Goal: Task Accomplishment & Management: Manage account settings

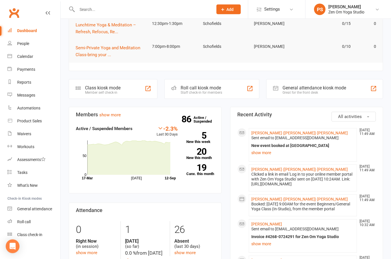
scroll to position [68, 0]
click at [273, 131] on link "[PERSON_NAME] ([PERSON_NAME]) [PERSON_NAME]" at bounding box center [299, 133] width 96 height 5
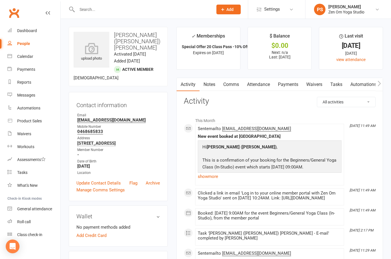
click at [29, 58] on div "Calendar" at bounding box center [25, 56] width 16 height 5
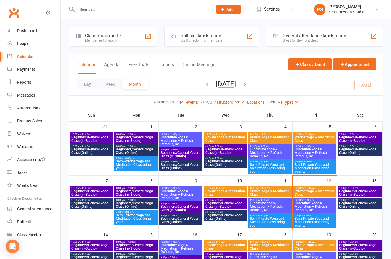
click at [376, 189] on span "Beginners/General Yoga Class (In-Studio)" at bounding box center [360, 192] width 42 height 7
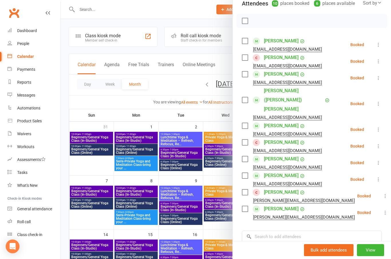
scroll to position [70, 0]
click at [380, 177] on icon at bounding box center [379, 180] width 6 height 6
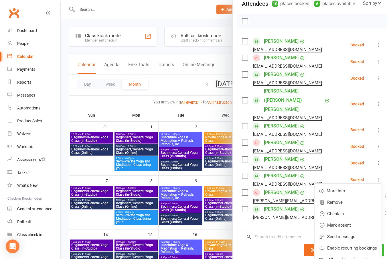
click at [336, 196] on link "Remove" at bounding box center [348, 201] width 67 height 11
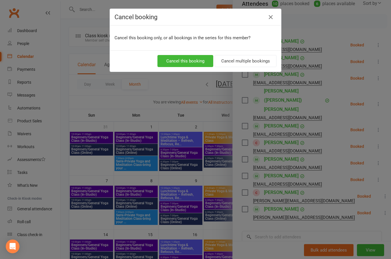
click at [187, 63] on button "Cancel this booking" at bounding box center [185, 61] width 56 height 12
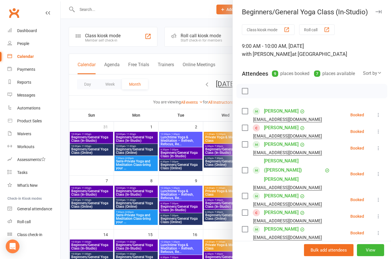
scroll to position [0, 0]
click at [364, 145] on li "[PERSON_NAME] [EMAIL_ADDRESS][DOMAIN_NAME] Booked More info Remove Check in Mar…" at bounding box center [312, 148] width 140 height 17
click at [382, 12] on button "button" at bounding box center [378, 11] width 7 height 7
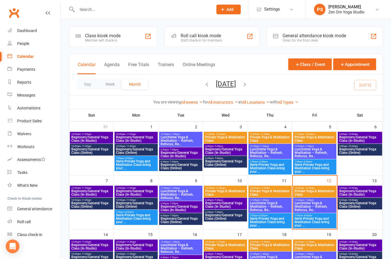
click at [366, 193] on span "Beginners/General Yoga Class (In-Studio)" at bounding box center [360, 192] width 42 height 7
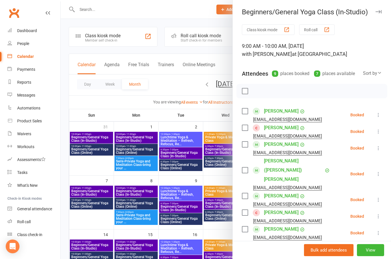
click at [381, 13] on icon "button" at bounding box center [379, 11] width 6 height 3
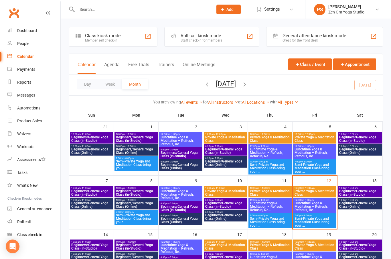
click at [93, 245] on span "Beginners/General Yoga Class (In-Studio)" at bounding box center [91, 246] width 41 height 7
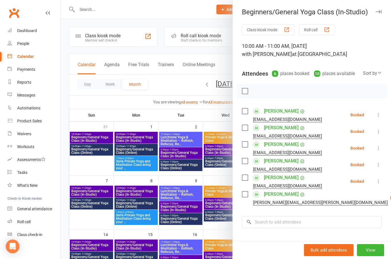
click at [380, 150] on icon at bounding box center [379, 148] width 6 height 6
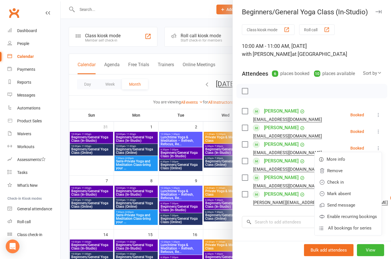
click at [337, 173] on link "Remove" at bounding box center [348, 170] width 67 height 11
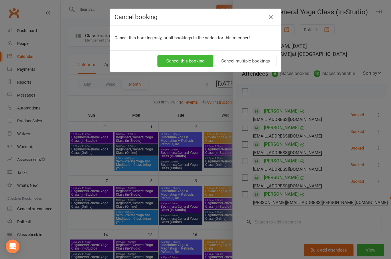
click at [383, 42] on div "Cancel booking Cancel this booking only, or all bookings in the series for this…" at bounding box center [195, 129] width 391 height 259
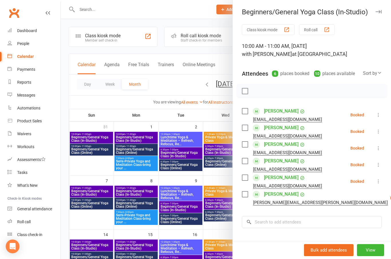
click at [380, 46] on div "10:00 AM - 11:00 AM, [DATE] with [PERSON_NAME] at [GEOGRAPHIC_DATA]" at bounding box center [312, 50] width 140 height 16
click at [380, 11] on icon "button" at bounding box center [379, 11] width 6 height 3
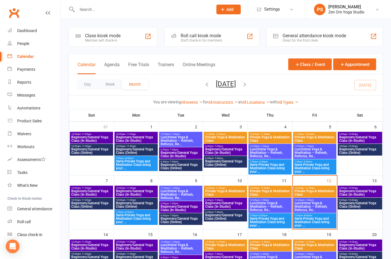
click at [93, 259] on span "Beginners/General Yoga Class (Online)" at bounding box center [91, 258] width 41 height 7
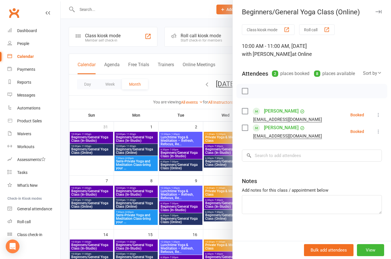
click at [375, 11] on button "button" at bounding box center [378, 11] width 7 height 7
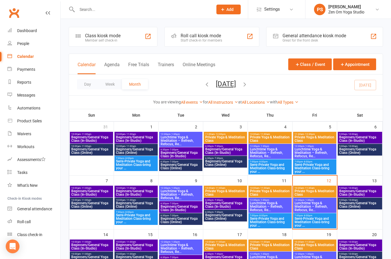
click at [365, 204] on span "Beginners/General Yoga Class (Online)" at bounding box center [360, 204] width 42 height 7
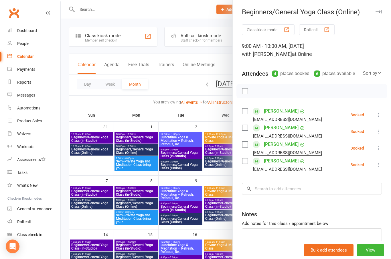
click at [378, 13] on icon "button" at bounding box center [379, 11] width 6 height 3
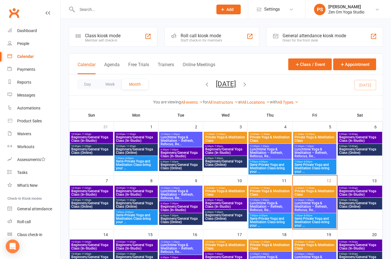
click at [370, 194] on span "Beginners/General Yoga Class (In-Studio)" at bounding box center [360, 192] width 42 height 7
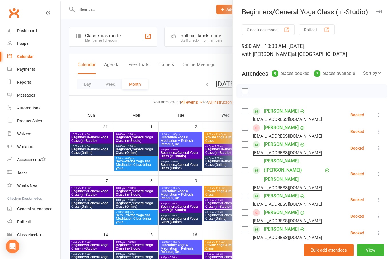
click at [381, 13] on button "button" at bounding box center [378, 11] width 7 height 7
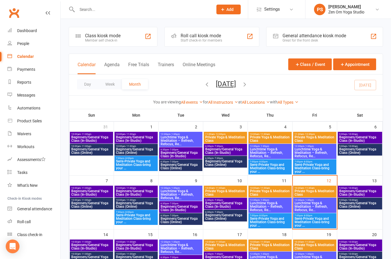
click at [360, 139] on span "Beginners/General Yoga Class (In-Studio)" at bounding box center [360, 138] width 42 height 7
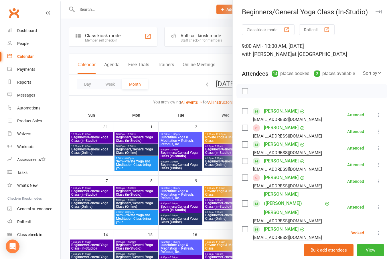
click at [380, 11] on icon "button" at bounding box center [379, 11] width 6 height 3
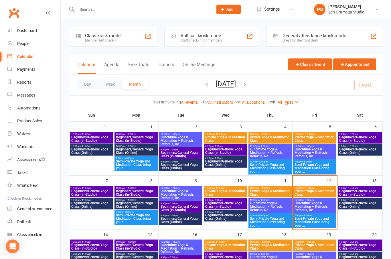
click at [102, 244] on span "Beginners/General Yoga Class (In-Studio)" at bounding box center [91, 246] width 41 height 7
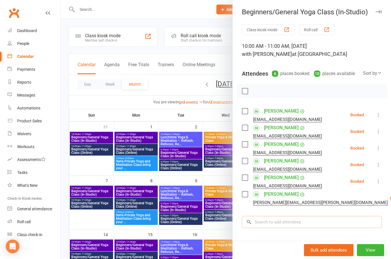
click at [307, 224] on input "search" at bounding box center [312, 222] width 140 height 12
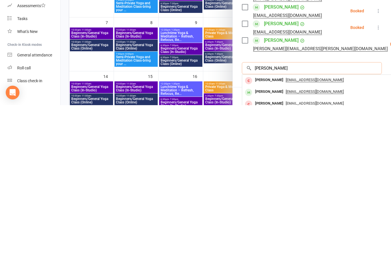
type input "[PERSON_NAME]"
click at [272, 241] on div "[PERSON_NAME]" at bounding box center [269, 245] width 33 height 8
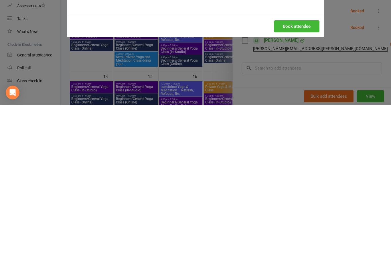
scroll to position [158, 0]
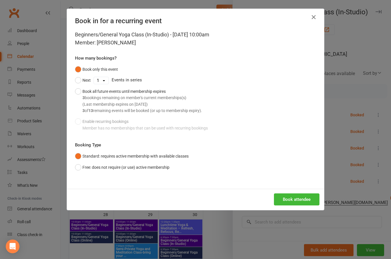
click at [298, 201] on button "Book attendee" at bounding box center [297, 199] width 46 height 12
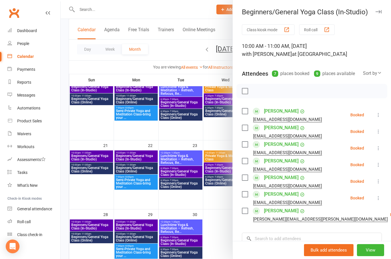
click at [381, 10] on icon "button" at bounding box center [379, 11] width 6 height 3
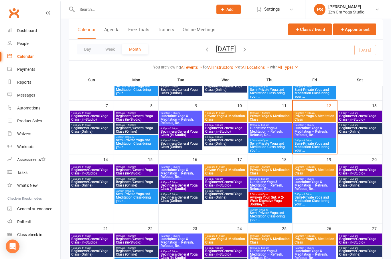
scroll to position [72, 0]
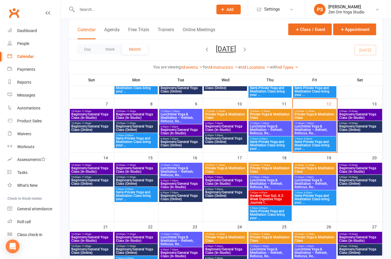
click at [89, 9] on input "text" at bounding box center [142, 9] width 134 height 8
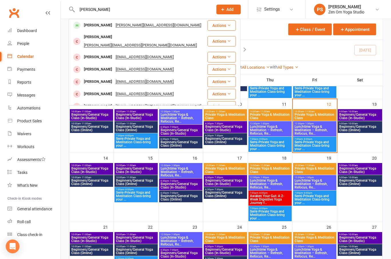
type input "[PERSON_NAME]"
click at [91, 78] on div "[PERSON_NAME]" at bounding box center [98, 82] width 32 height 8
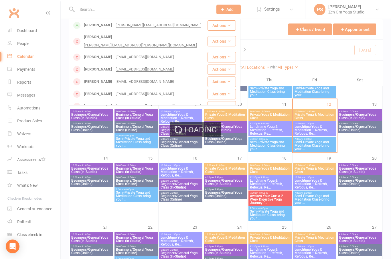
scroll to position [77, 0]
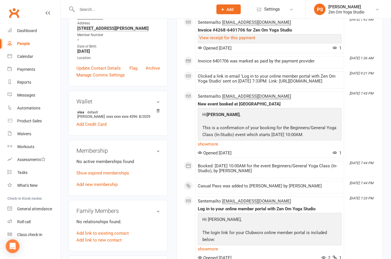
scroll to position [101, 0]
click at [107, 187] on link "Add new membership" at bounding box center [96, 184] width 41 height 5
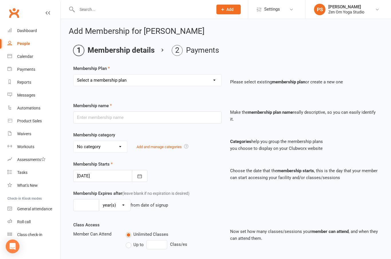
click at [220, 81] on select "Select a membership plan Create new Membership Plan Casual Pass 8 Class Pass 10…" at bounding box center [148, 79] width 148 height 11
select select "50"
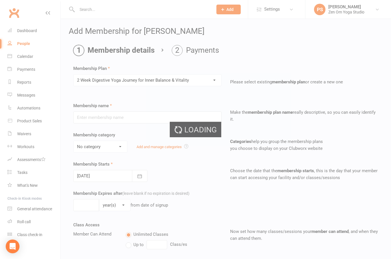
type input "2 Week Digestive Yoga Journey for Inner Balance & Vitality"
select select "0"
type input "1"
select select "2"
type input "2"
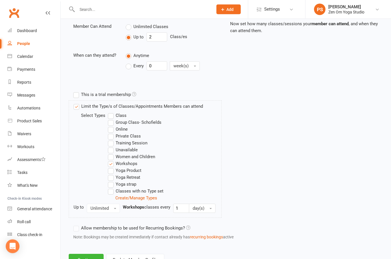
scroll to position [212, 0]
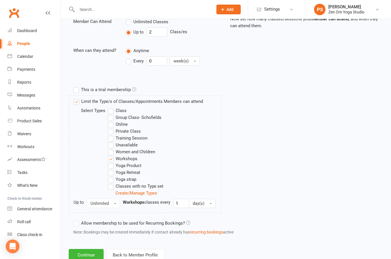
click at [91, 253] on button "Continue" at bounding box center [86, 255] width 35 height 12
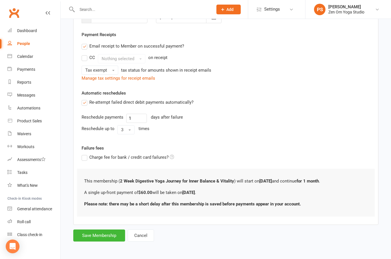
scroll to position [0, 0]
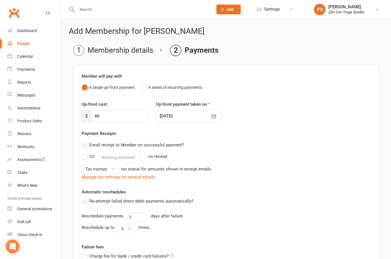
click at [217, 118] on button "button" at bounding box center [213, 116] width 15 height 12
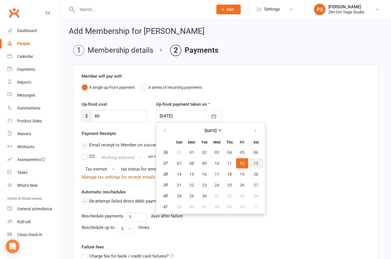
click at [257, 165] on button "13" at bounding box center [256, 163] width 15 height 10
type input "[DATE]"
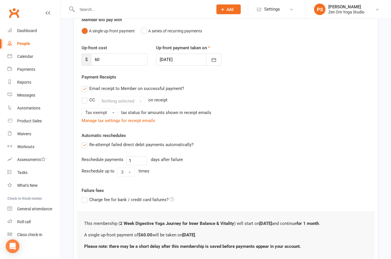
scroll to position [56, 0]
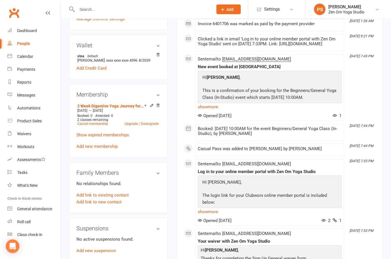
scroll to position [159, 0]
click at [113, 198] on link "Add link to existing contact" at bounding box center [102, 194] width 52 height 7
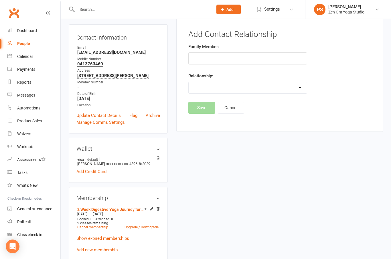
scroll to position [44, 0]
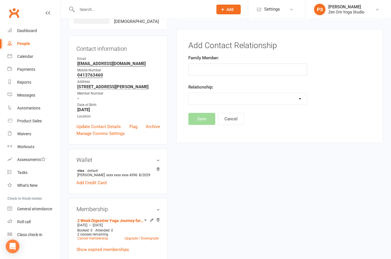
click at [237, 65] on input "text" at bounding box center [247, 70] width 119 height 12
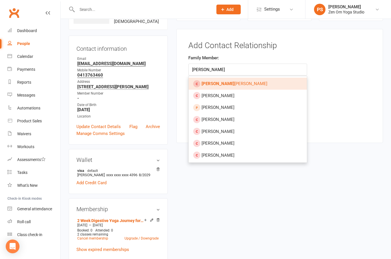
click at [226, 83] on span "[PERSON_NAME]" at bounding box center [235, 83] width 66 height 5
type input "[PERSON_NAME]"
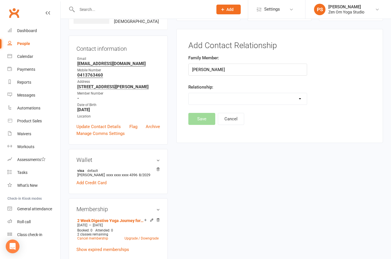
click at [302, 102] on select "Parent / Guardian Child Sibling (parent not in system) Spouse / Partner Cousin …" at bounding box center [248, 98] width 118 height 11
select select "3"
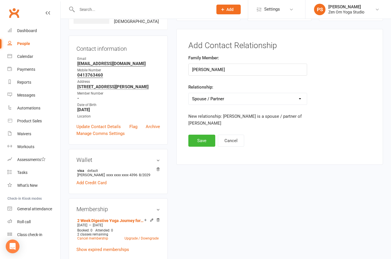
click at [204, 139] on button "Save" at bounding box center [201, 141] width 27 height 12
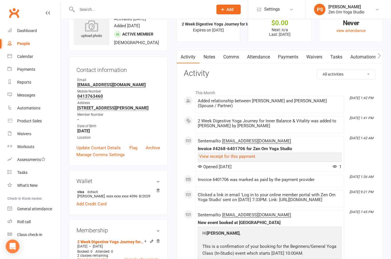
scroll to position [21, 0]
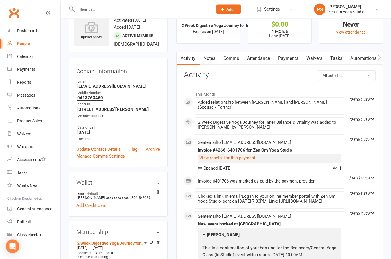
click at [86, 12] on input "text" at bounding box center [142, 9] width 134 height 8
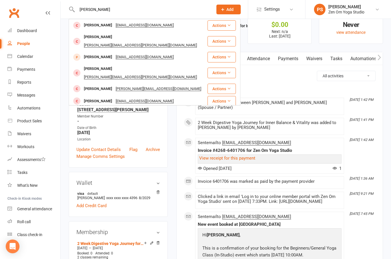
type input "[PERSON_NAME]"
click at [91, 30] on div "[PERSON_NAME] [EMAIL_ADDRESS][DOMAIN_NAME]" at bounding box center [138, 25] width 138 height 12
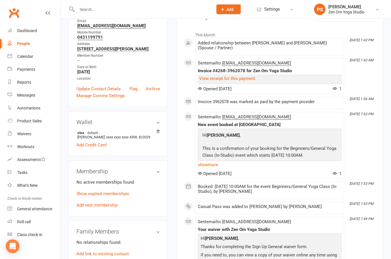
scroll to position [80, 0]
click at [112, 208] on link "Add new membership" at bounding box center [96, 204] width 41 height 5
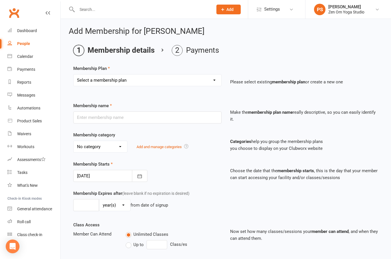
click at [217, 83] on select "Select a membership plan Create new Membership Plan Casual Pass 8 Class Pass 10…" at bounding box center [148, 79] width 148 height 11
select select "50"
type input "2 Week Digestive Yoga Journey for Inner Balance & Vitality"
select select "0"
type input "1"
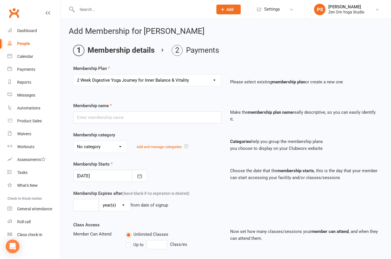
select select "2"
type input "2"
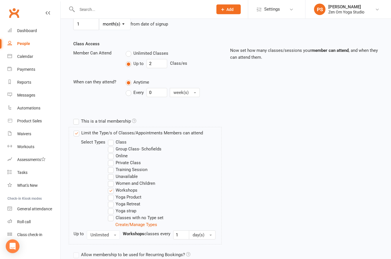
scroll to position [212, 0]
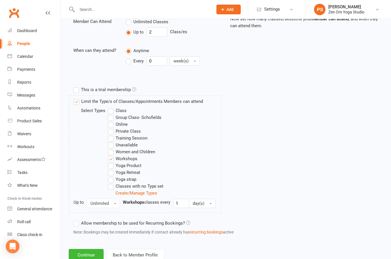
click at [90, 255] on button "Continue" at bounding box center [86, 255] width 35 height 12
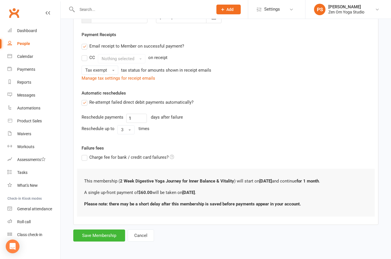
scroll to position [0, 0]
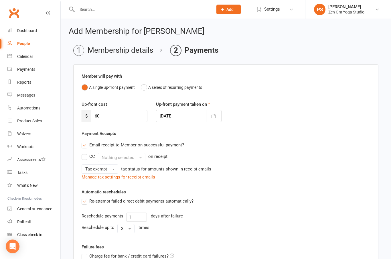
click at [216, 119] on button "button" at bounding box center [213, 116] width 15 height 12
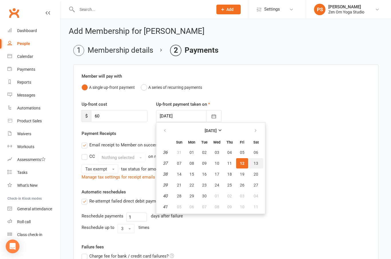
click at [257, 163] on span "13" at bounding box center [256, 163] width 5 height 5
type input "[DATE]"
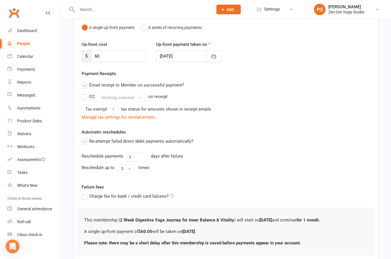
scroll to position [80, 0]
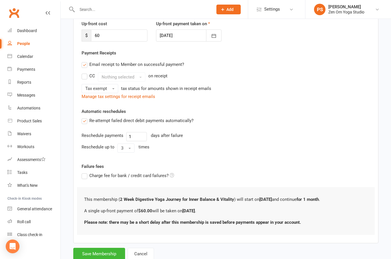
click at [111, 254] on button "Save Membership" at bounding box center [99, 254] width 52 height 12
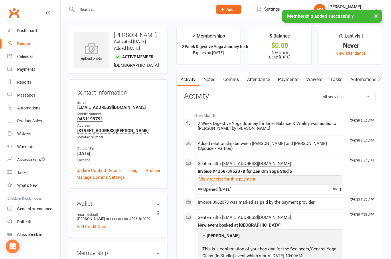
click at [28, 58] on div "Calendar" at bounding box center [25, 56] width 16 height 5
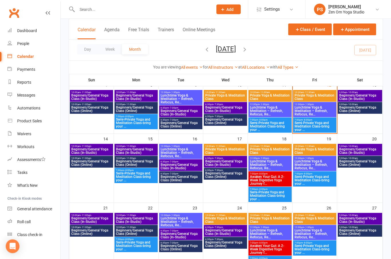
click at [269, 178] on span "Awaken Your Gut: A 2-Week Digestive Yoga Journey f..." at bounding box center [270, 180] width 41 height 10
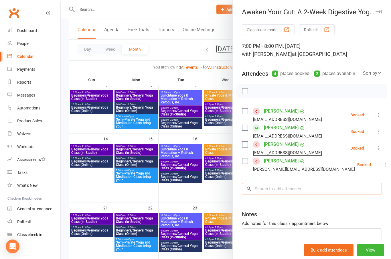
click at [289, 188] on input "search" at bounding box center [312, 189] width 140 height 12
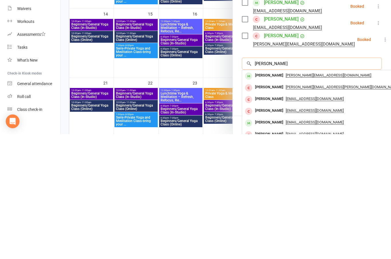
type input "[PERSON_NAME]"
click at [272, 243] on div "[PERSON_NAME]" at bounding box center [269, 247] width 33 height 8
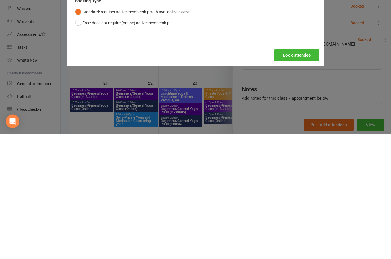
scroll to position [194, 0]
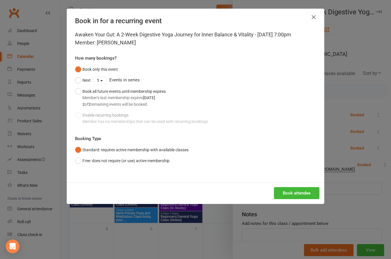
click at [81, 89] on button "Book all future events until membership expires Member's last membership expire…" at bounding box center [120, 98] width 91 height 24
click at [299, 193] on button "Book attendee" at bounding box center [297, 193] width 46 height 12
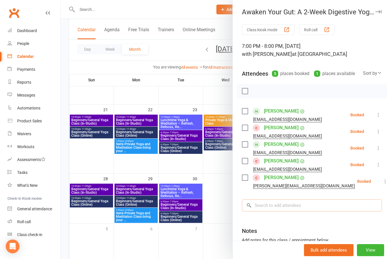
click at [286, 203] on input "search" at bounding box center [312, 205] width 140 height 12
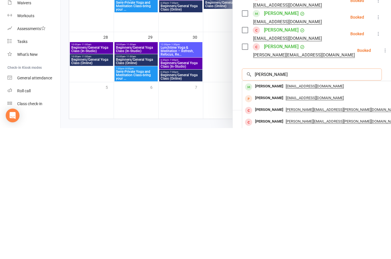
type input "[PERSON_NAME]"
click at [272, 213] on div "[PERSON_NAME]" at bounding box center [269, 217] width 33 height 8
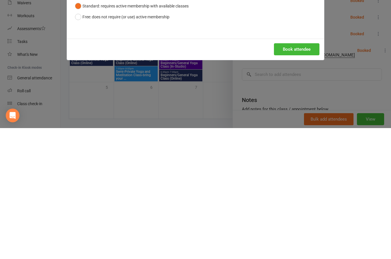
scroll to position [194, 0]
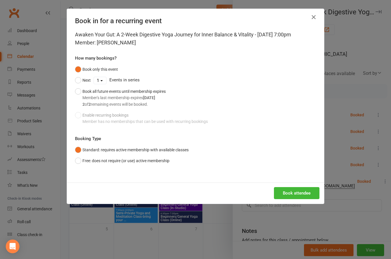
click at [81, 92] on button "Book all future events until membership expires Member's last membership expire…" at bounding box center [120, 98] width 91 height 24
click at [299, 194] on button "Book attendee" at bounding box center [297, 193] width 46 height 12
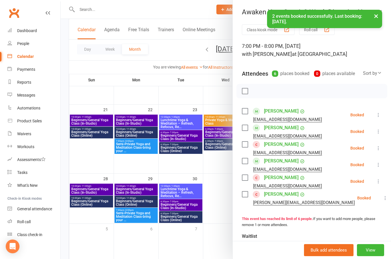
click at [374, 256] on button "View" at bounding box center [370, 250] width 27 height 12
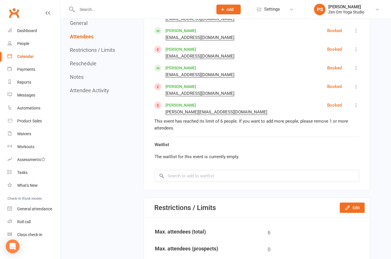
scroll to position [520, 0]
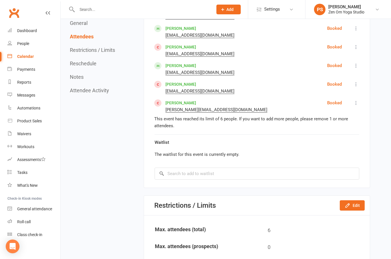
click at [354, 200] on button "Edit" at bounding box center [352, 205] width 25 height 10
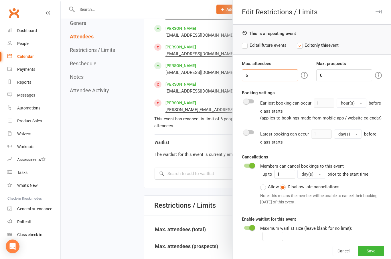
click at [267, 70] on input "6" at bounding box center [270, 75] width 56 height 12
click at [248, 47] on label "Edit all future events" at bounding box center [264, 45] width 45 height 7
click at [273, 75] on input "6" at bounding box center [270, 75] width 56 height 12
type input "8"
click at [377, 256] on button "Save" at bounding box center [371, 251] width 26 height 10
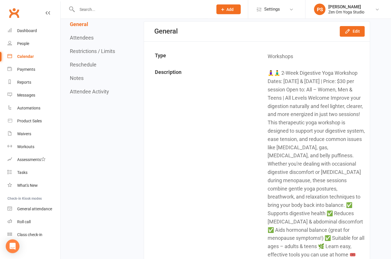
scroll to position [44, 0]
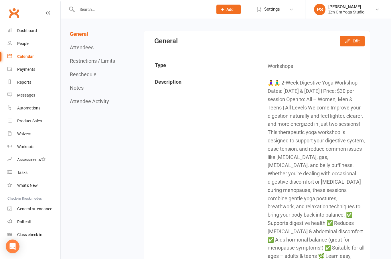
click at [27, 60] on link "Calendar" at bounding box center [33, 56] width 53 height 13
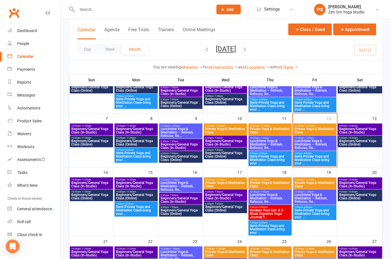
scroll to position [70, 0]
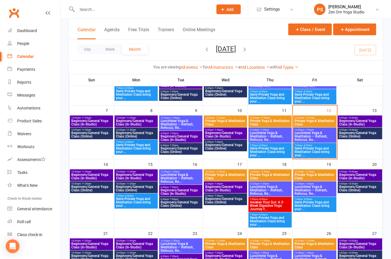
click at [274, 203] on span "Awaken Your Gut: A 2-Week Digestive Yoga Journey f..." at bounding box center [270, 206] width 41 height 10
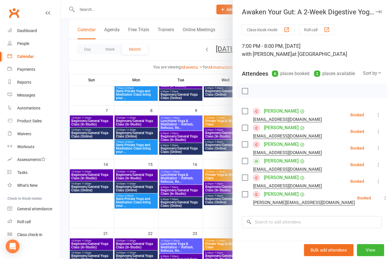
click at [278, 195] on link "[PERSON_NAME]" at bounding box center [281, 194] width 35 height 9
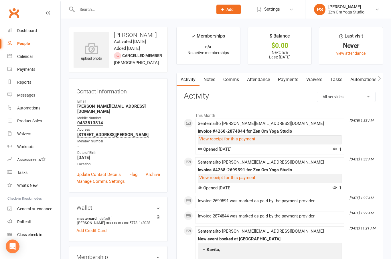
click at [320, 78] on link "Waivers" at bounding box center [314, 79] width 24 height 13
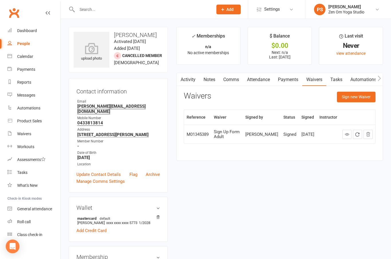
click at [348, 136] on link at bounding box center [346, 134] width 9 height 9
click at [29, 58] on div "Calendar" at bounding box center [25, 56] width 16 height 5
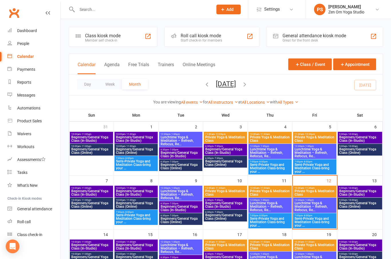
click at [369, 187] on span "9:00am - 10:00am" at bounding box center [360, 188] width 42 height 3
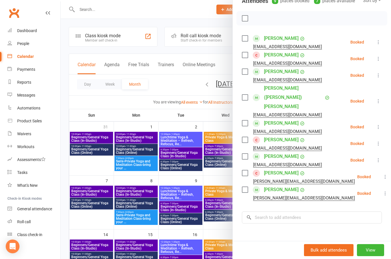
scroll to position [80, 0]
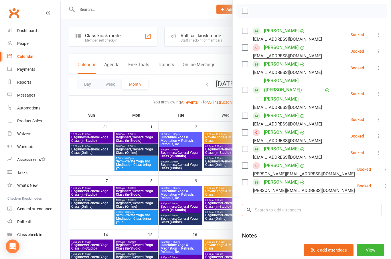
click at [316, 204] on input "search" at bounding box center [312, 210] width 140 height 12
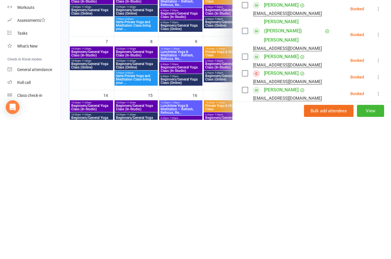
scroll to position [0, 0]
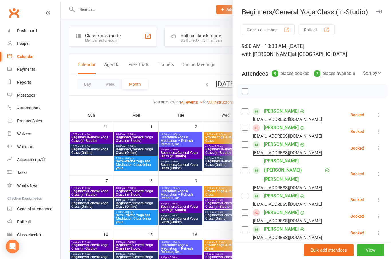
click at [380, 14] on button "button" at bounding box center [378, 11] width 7 height 7
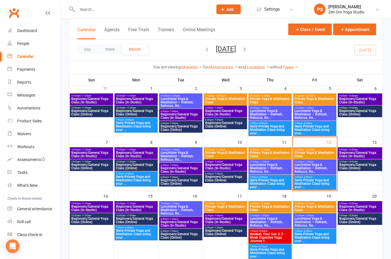
scroll to position [39, 0]
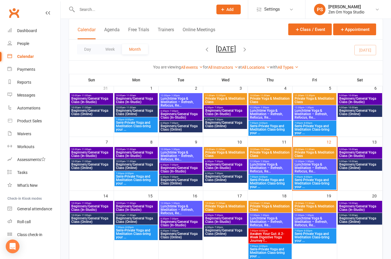
click at [138, 207] on span "Beginners/General Yoga Class (In-Studio)" at bounding box center [136, 207] width 41 height 7
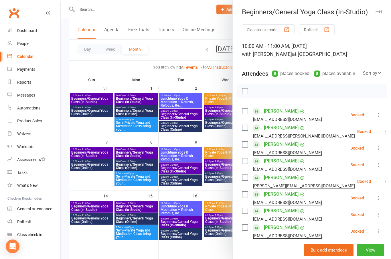
click at [380, 14] on button "button" at bounding box center [378, 11] width 7 height 7
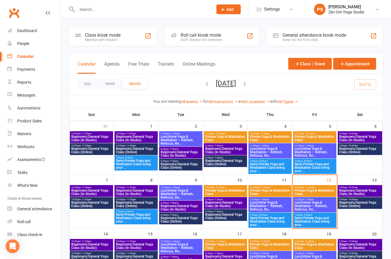
scroll to position [0, 0]
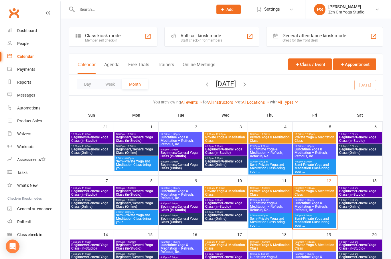
click at [204, 84] on icon "button" at bounding box center [207, 84] width 6 height 6
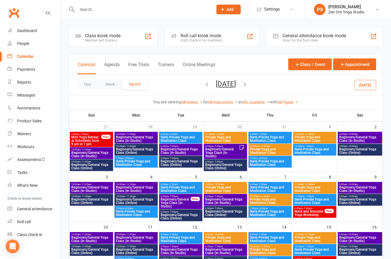
click at [363, 139] on span "Beginners/General Yoga Class (In-Studio)" at bounding box center [360, 138] width 42 height 7
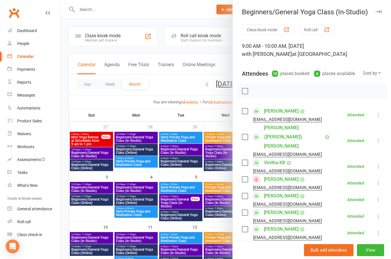
click at [378, 15] on button "button" at bounding box center [378, 11] width 7 height 7
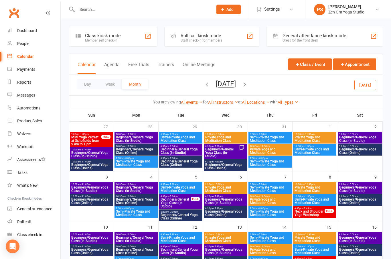
click at [357, 137] on span "Beginners/General Yoga Class (In-Studio)" at bounding box center [360, 138] width 42 height 7
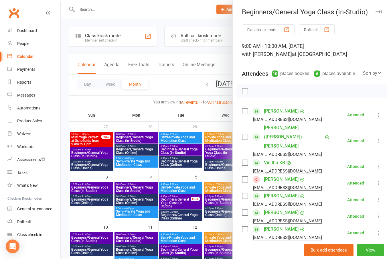
click at [382, 12] on button "button" at bounding box center [378, 11] width 7 height 7
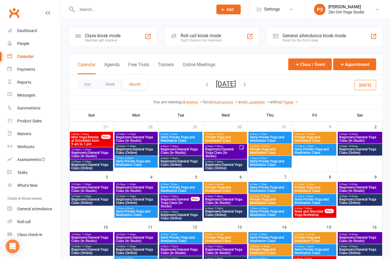
click at [363, 186] on span "Beginners/General Yoga Class (In-Studio)" at bounding box center [360, 189] width 42 height 7
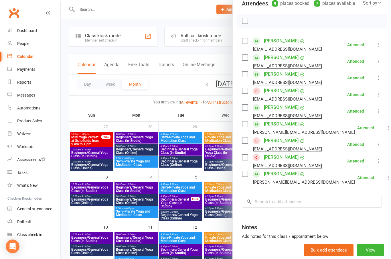
scroll to position [70, 0]
click at [326, 189] on div "Class kiosk mode Roll call 9:00 AM - 10:00 AM, [DATE] with [PERSON_NAME] at Sch…" at bounding box center [312, 121] width 158 height 334
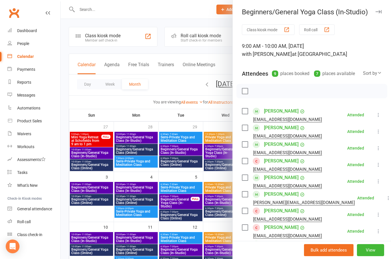
scroll to position [0, 0]
click at [381, 11] on icon "button" at bounding box center [379, 11] width 6 height 3
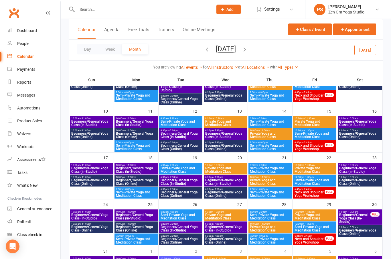
scroll to position [118, 0]
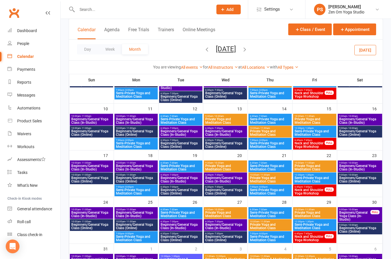
click at [373, 166] on span "Beginners/General Yoga Class (In-Studio)" at bounding box center [360, 167] width 42 height 7
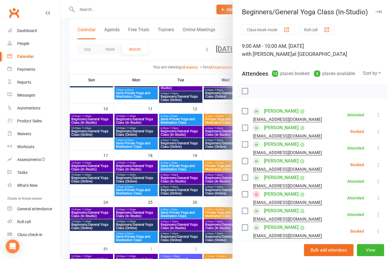
scroll to position [0, 0]
click at [381, 5] on div "Beginners/General Yoga Class (In-Studio) Class kiosk mode Roll call 9:00 AM - 1…" at bounding box center [311, 129] width 159 height 259
click at [388, 12] on div "Beginners/General Yoga Class (In-Studio)" at bounding box center [312, 12] width 158 height 8
click at [378, 13] on button "button" at bounding box center [378, 11] width 7 height 7
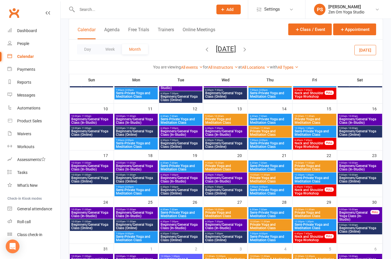
click at [248, 51] on icon "button" at bounding box center [245, 49] width 6 height 6
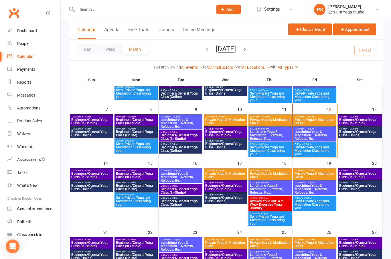
scroll to position [70, 0]
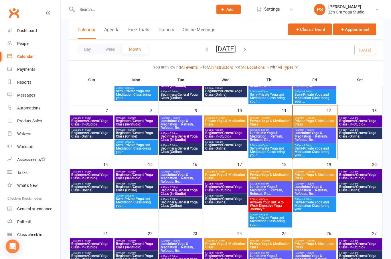
click at [371, 173] on span "Beginners/General Yoga Class (In-Studio)" at bounding box center [360, 176] width 42 height 7
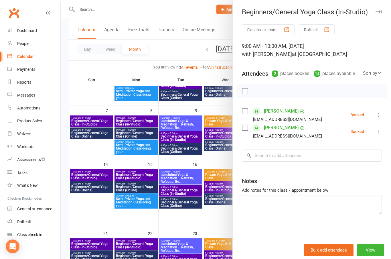
click at [375, 13] on button "button" at bounding box center [378, 11] width 7 height 7
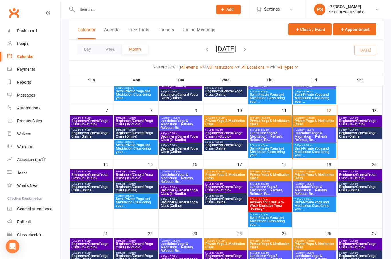
click at [360, 121] on span "Beginners/General Yoga Class (In-Studio)" at bounding box center [360, 122] width 42 height 7
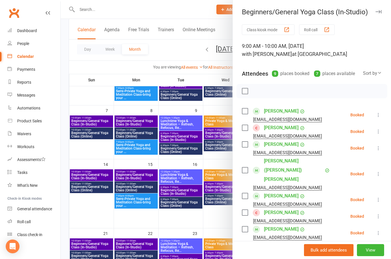
click at [281, 241] on link "[PERSON_NAME]" at bounding box center [281, 245] width 35 height 9
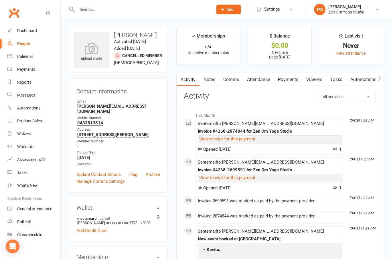
click at [85, 16] on div at bounding box center [139, 9] width 140 height 19
click at [87, 7] on input "text" at bounding box center [142, 9] width 134 height 8
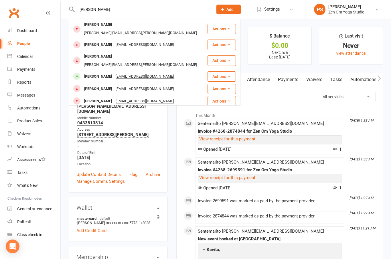
type input "[PERSON_NAME]"
click at [96, 72] on div "[PERSON_NAME]" at bounding box center [98, 76] width 32 height 8
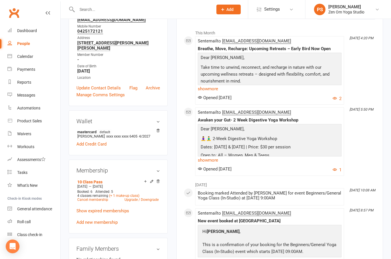
scroll to position [111, 0]
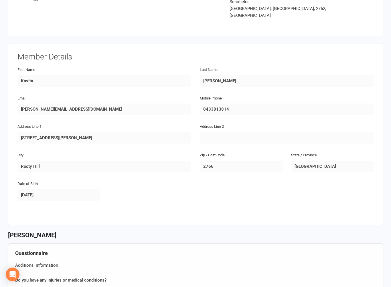
scroll to position [38, 0]
